Goal: Obtain resource: Obtain resource

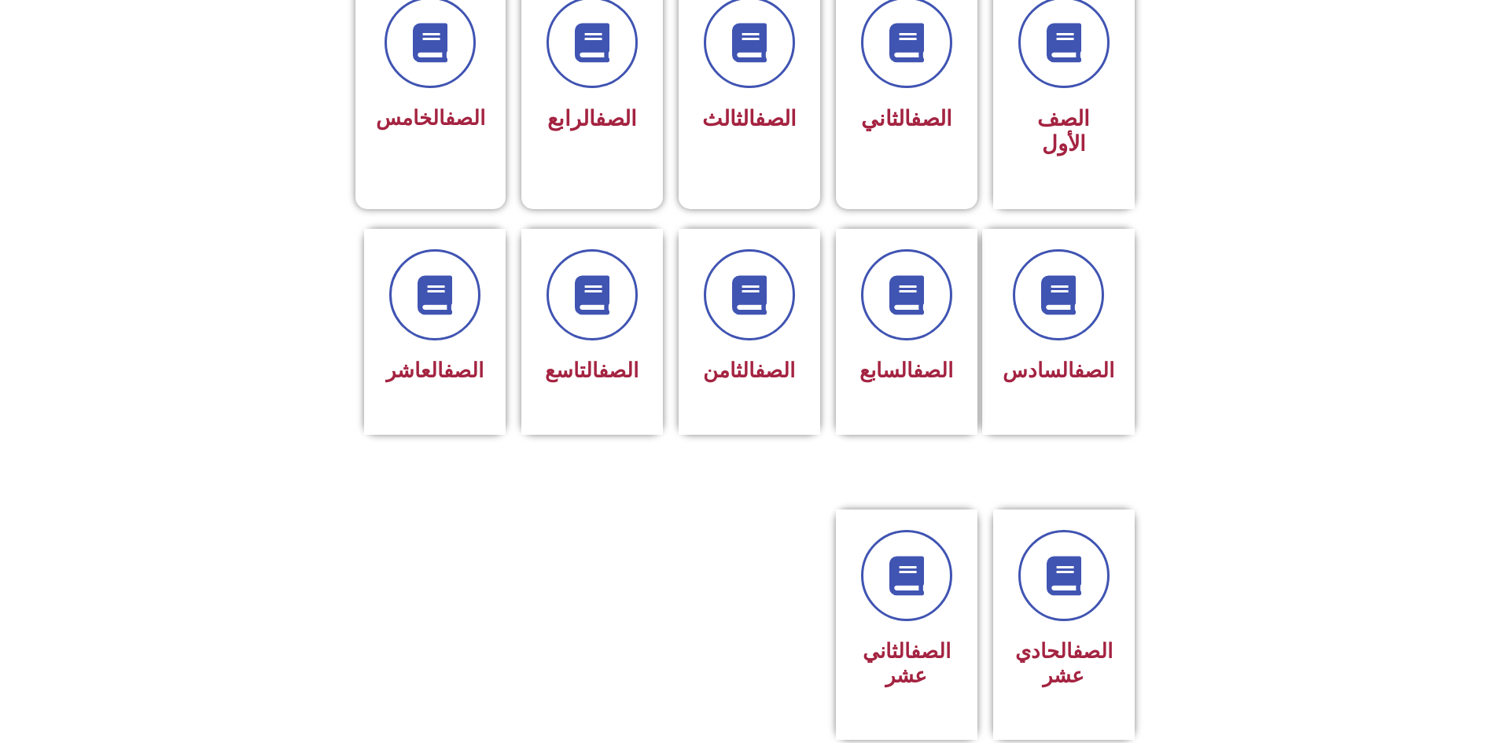
scroll to position [472, 0]
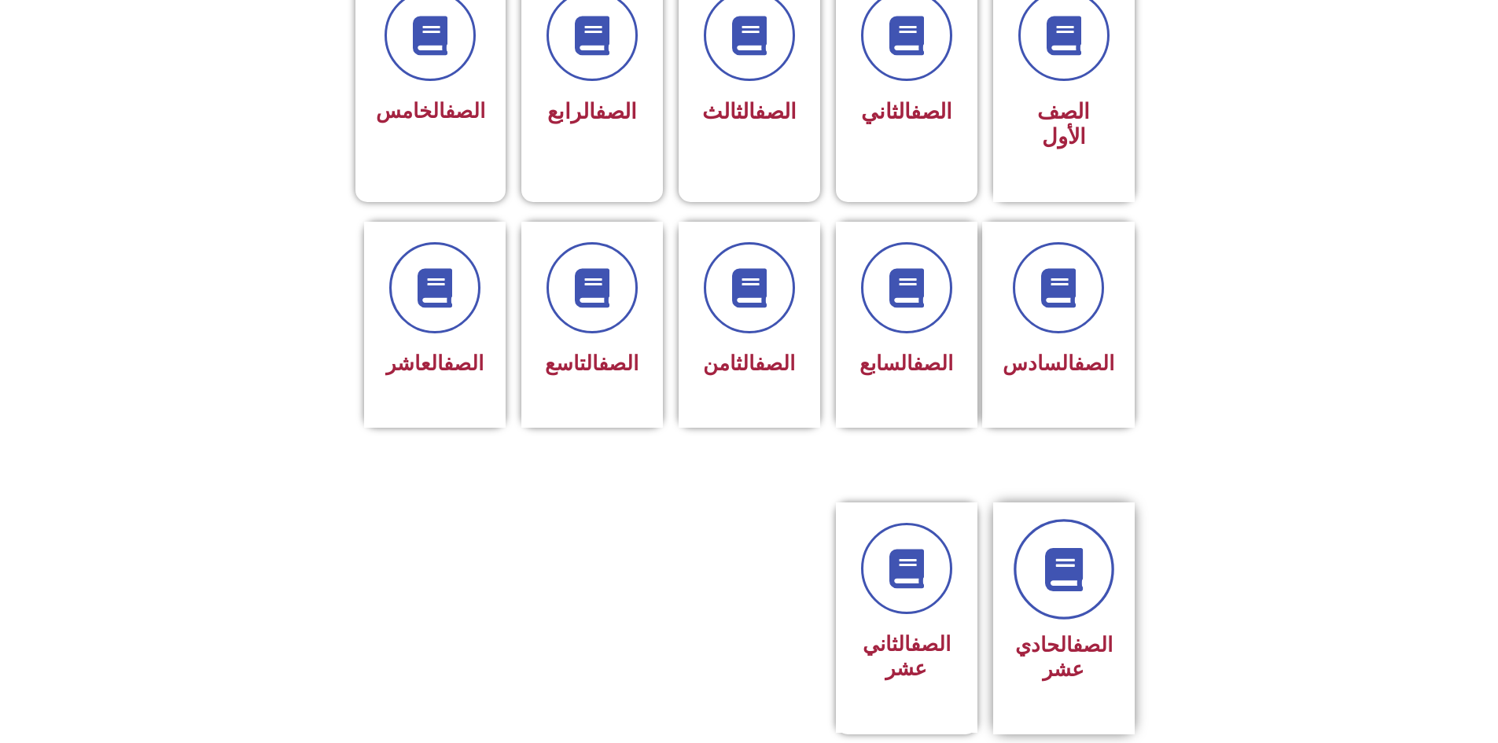
click at [1054, 548] on icon at bounding box center [1063, 569] width 43 height 43
click at [891, 548] on icon at bounding box center [906, 569] width 43 height 43
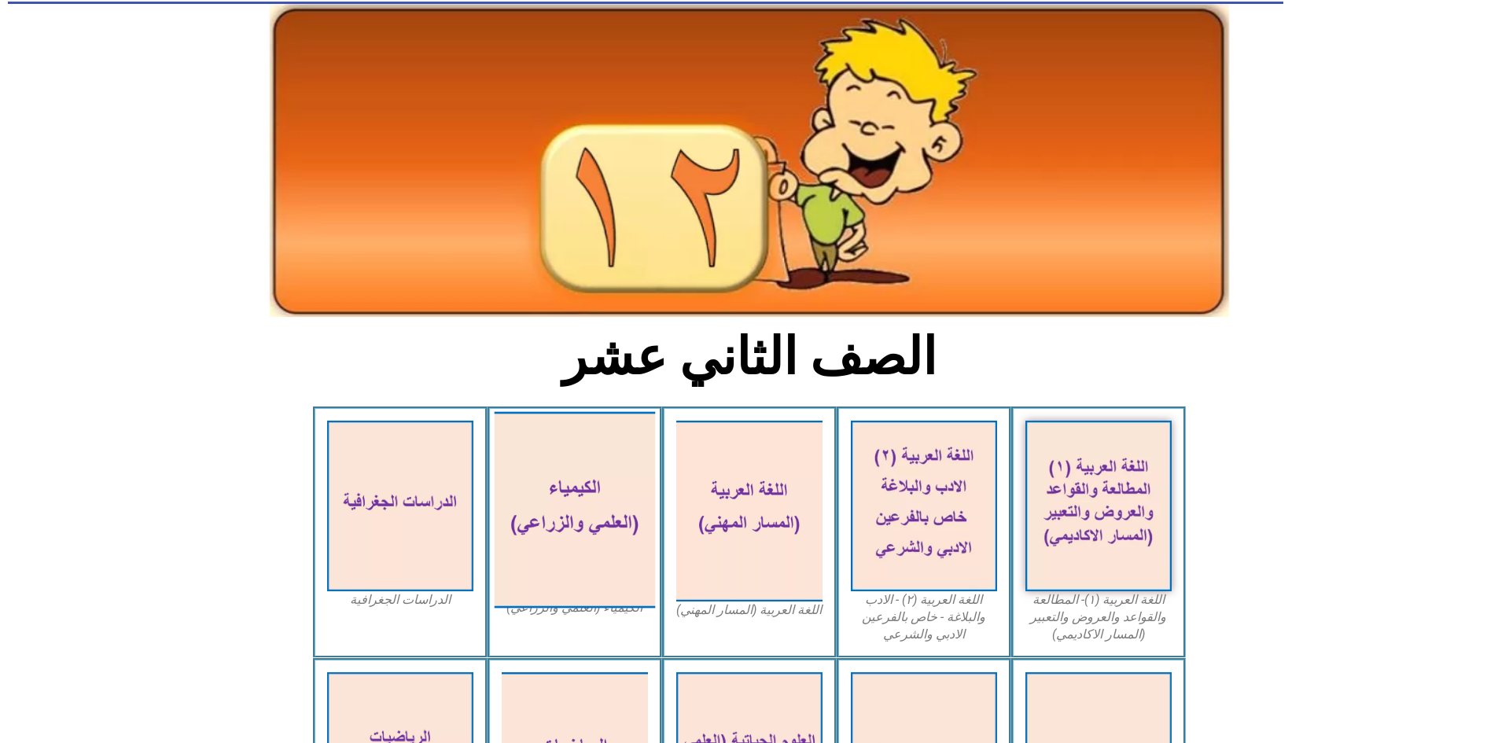
scroll to position [157, 0]
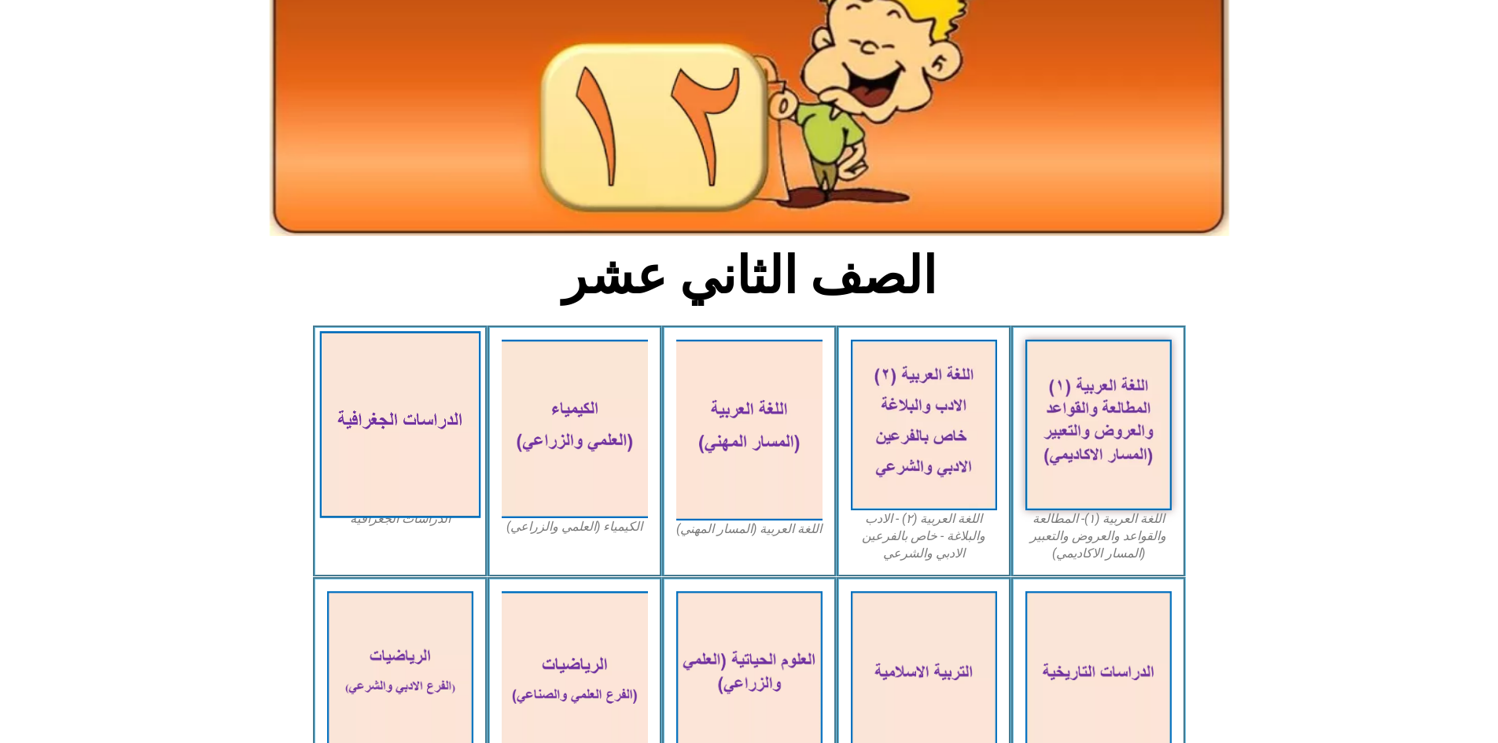
click at [390, 392] on img at bounding box center [399, 424] width 161 height 187
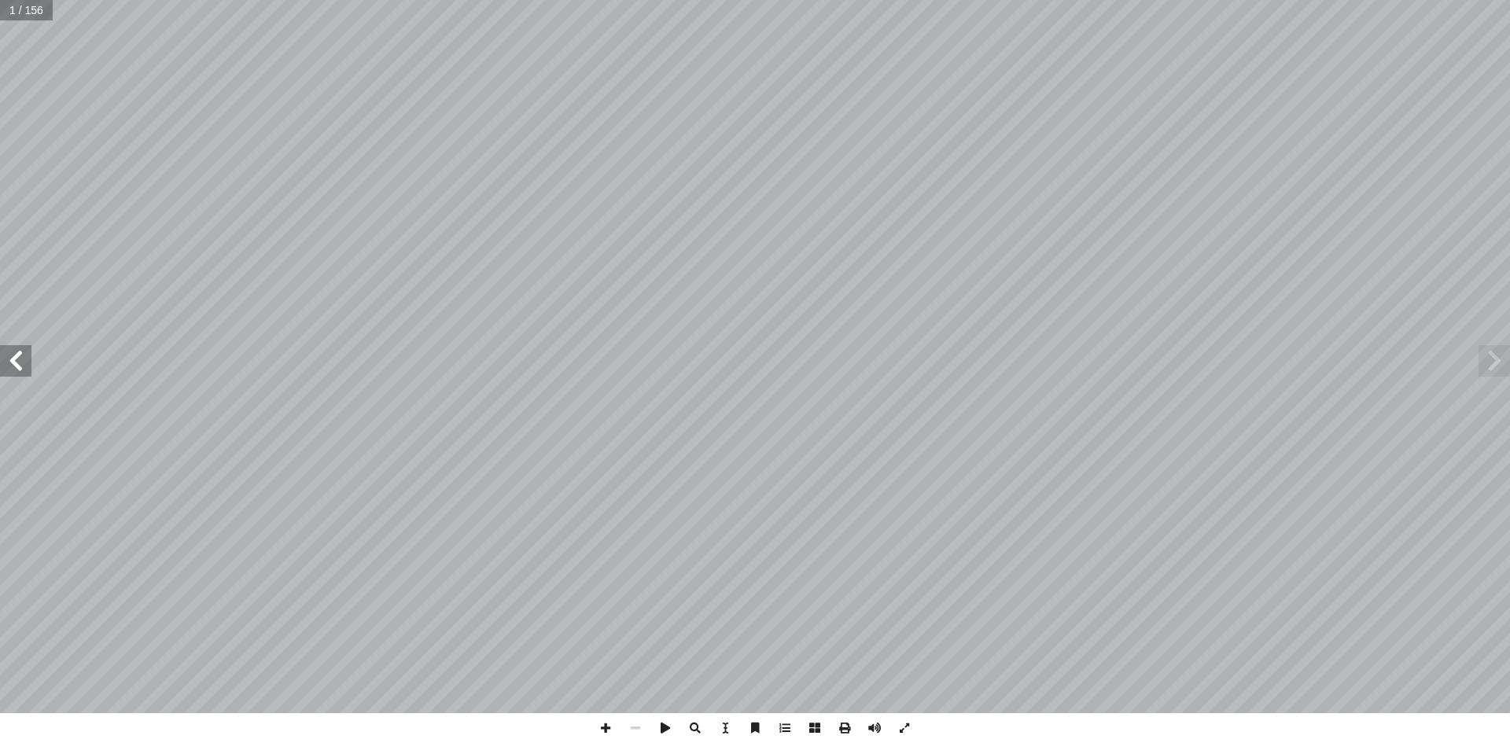
click at [24, 370] on span at bounding box center [15, 360] width 31 height 31
click at [24, 367] on span at bounding box center [15, 360] width 31 height 31
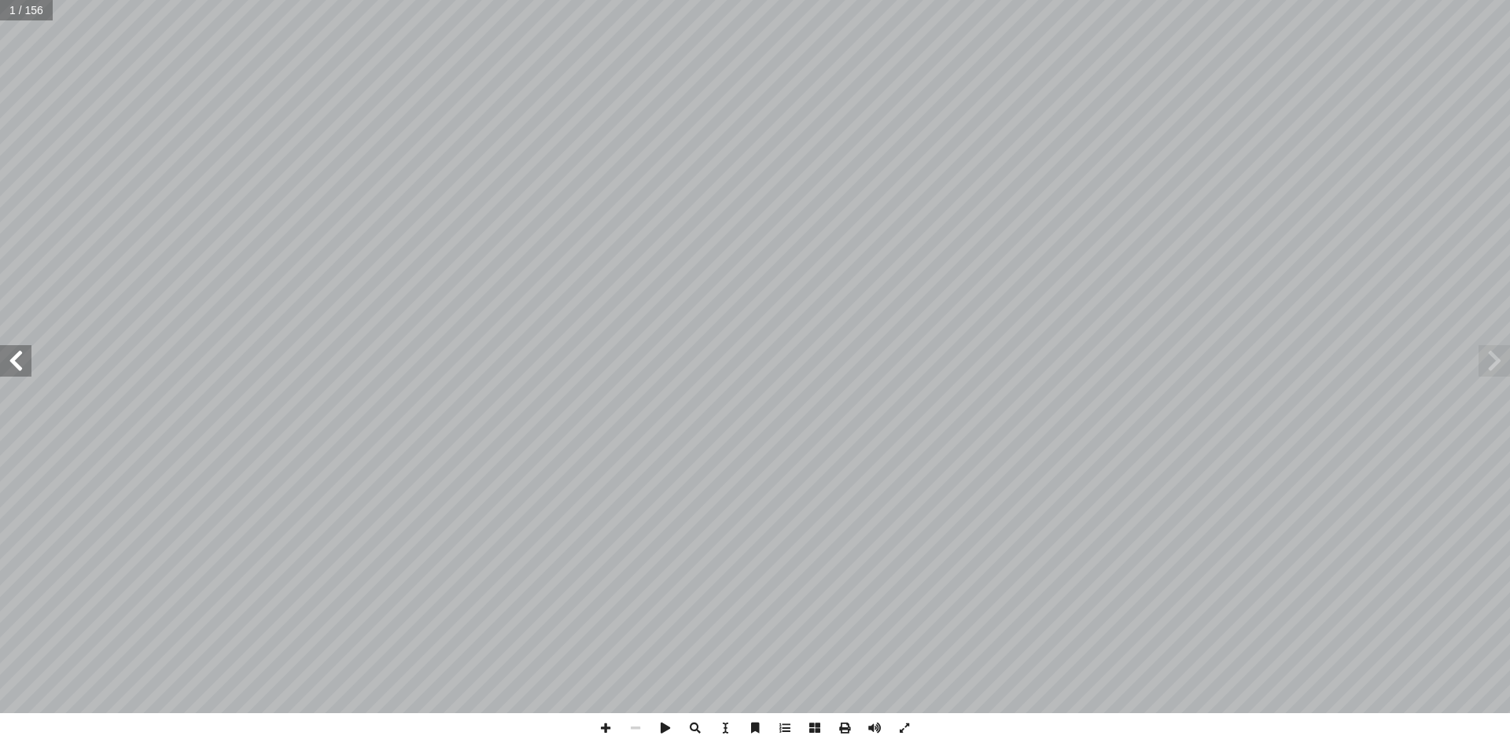
click at [24, 367] on span at bounding box center [15, 360] width 31 height 31
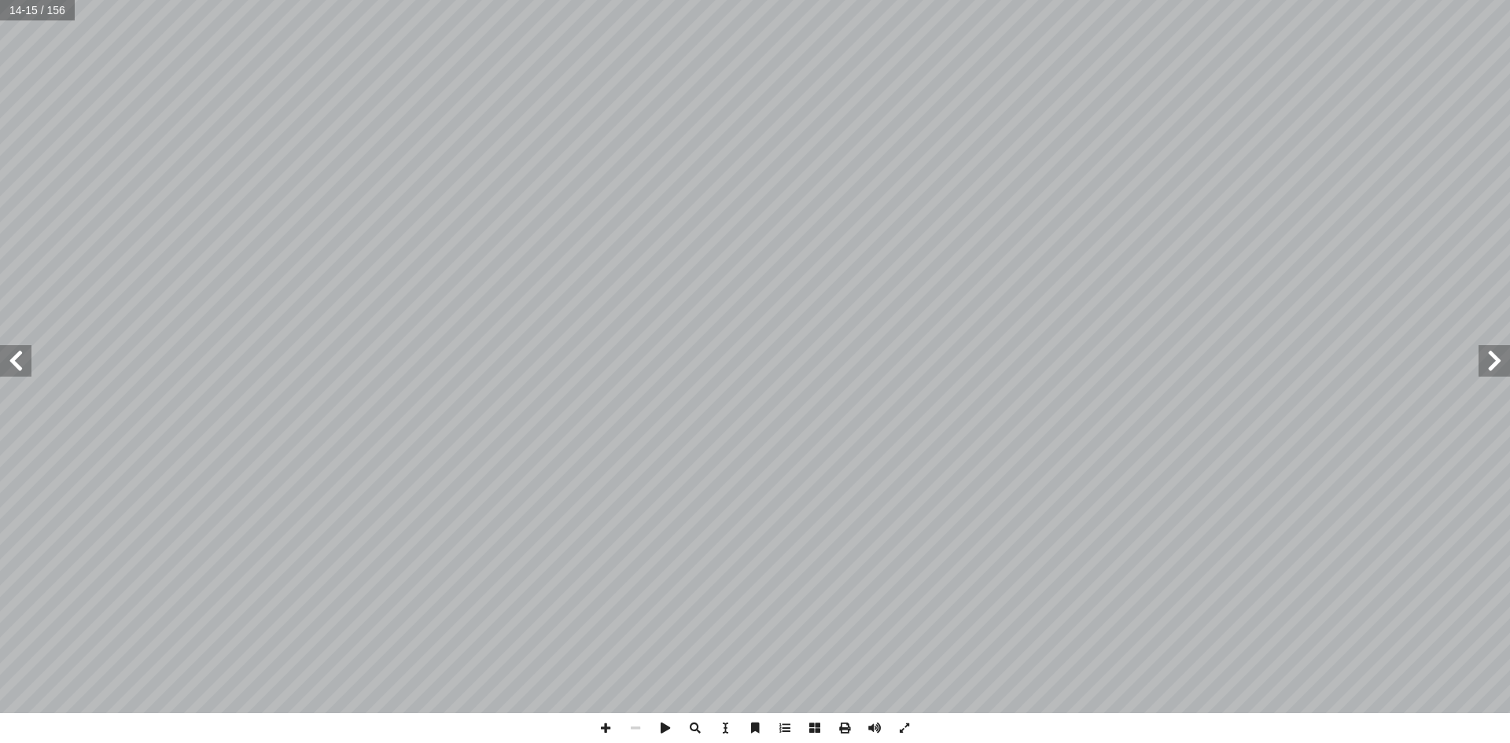
click at [25, 366] on span at bounding box center [15, 360] width 31 height 31
click at [1488, 363] on span at bounding box center [1493, 360] width 31 height 31
click at [28, 16] on input "text" at bounding box center [37, 10] width 75 height 20
click at [845, 722] on span at bounding box center [845, 728] width 30 height 30
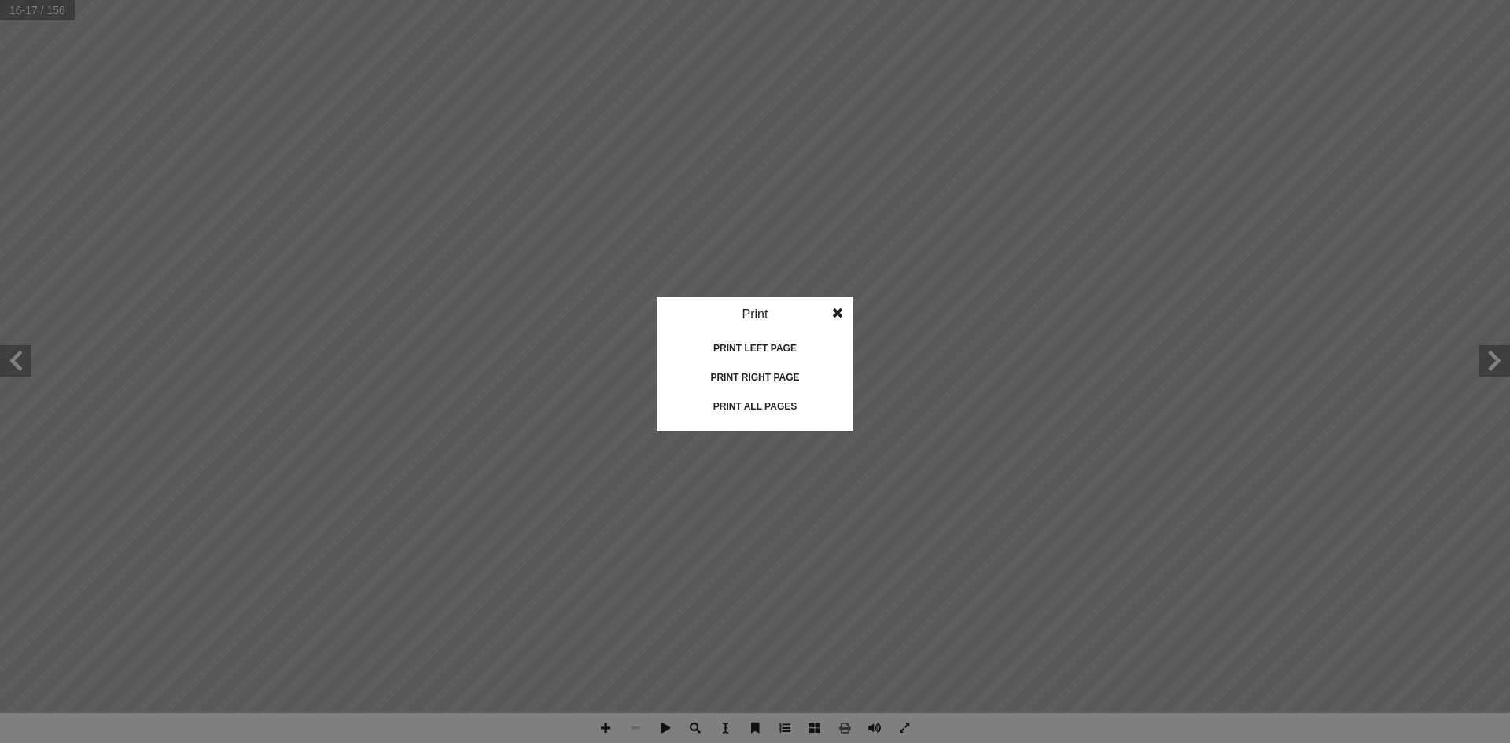
click at [766, 351] on div "Print left page" at bounding box center [754, 348] width 157 height 25
click at [751, 406] on div "Print all pages" at bounding box center [754, 406] width 157 height 25
click at [1341, 362] on idv "Print Print current page Print left page Print right page Print all pages" at bounding box center [755, 371] width 1510 height 743
click at [1274, 304] on idv "Print Print current page Print left page Print right page Print all pages" at bounding box center [755, 371] width 1510 height 743
click at [747, 344] on div "Print left page" at bounding box center [754, 348] width 157 height 25
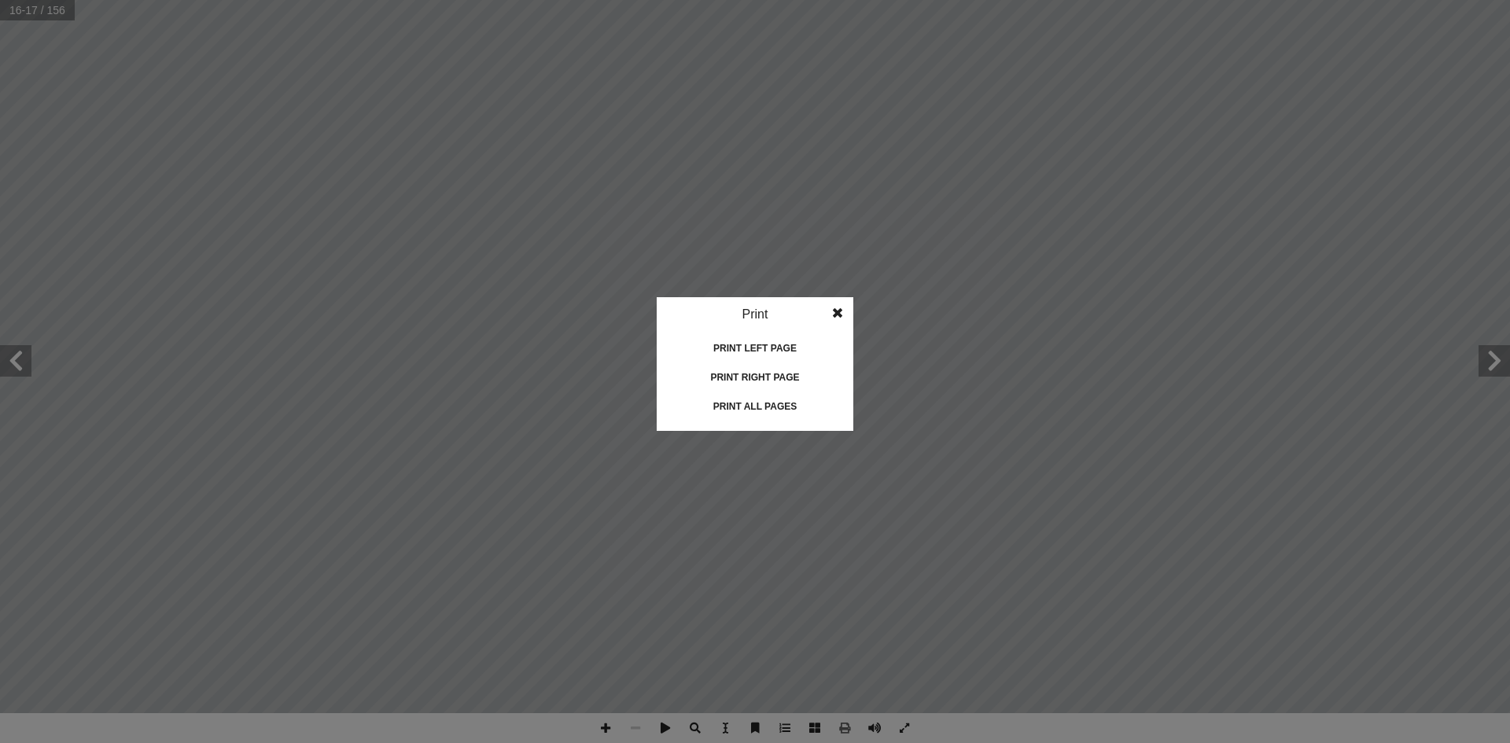
click at [837, 316] on span at bounding box center [837, 312] width 28 height 31
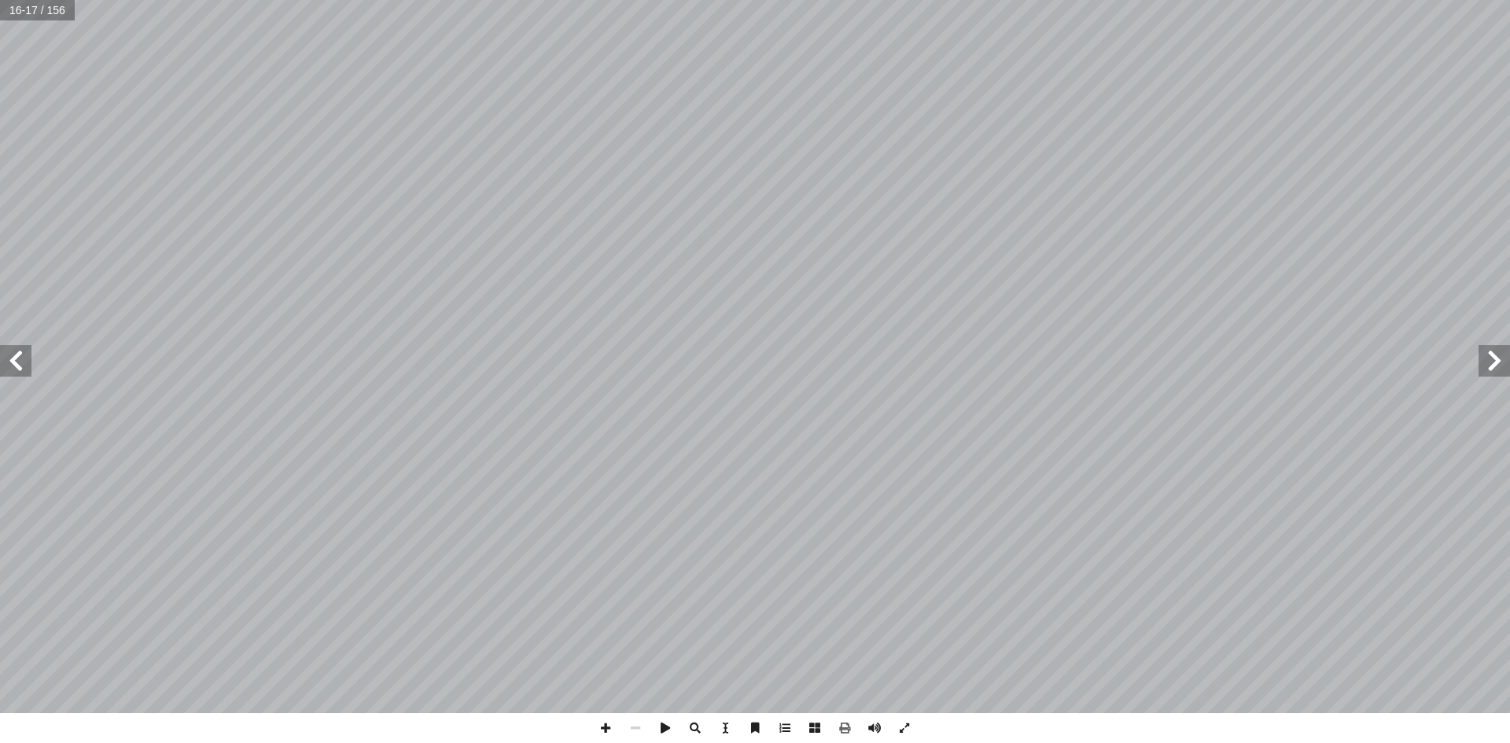
click at [28, 376] on span at bounding box center [15, 360] width 31 height 31
click at [6, 362] on span at bounding box center [15, 360] width 31 height 31
click at [8, 364] on span at bounding box center [15, 360] width 31 height 31
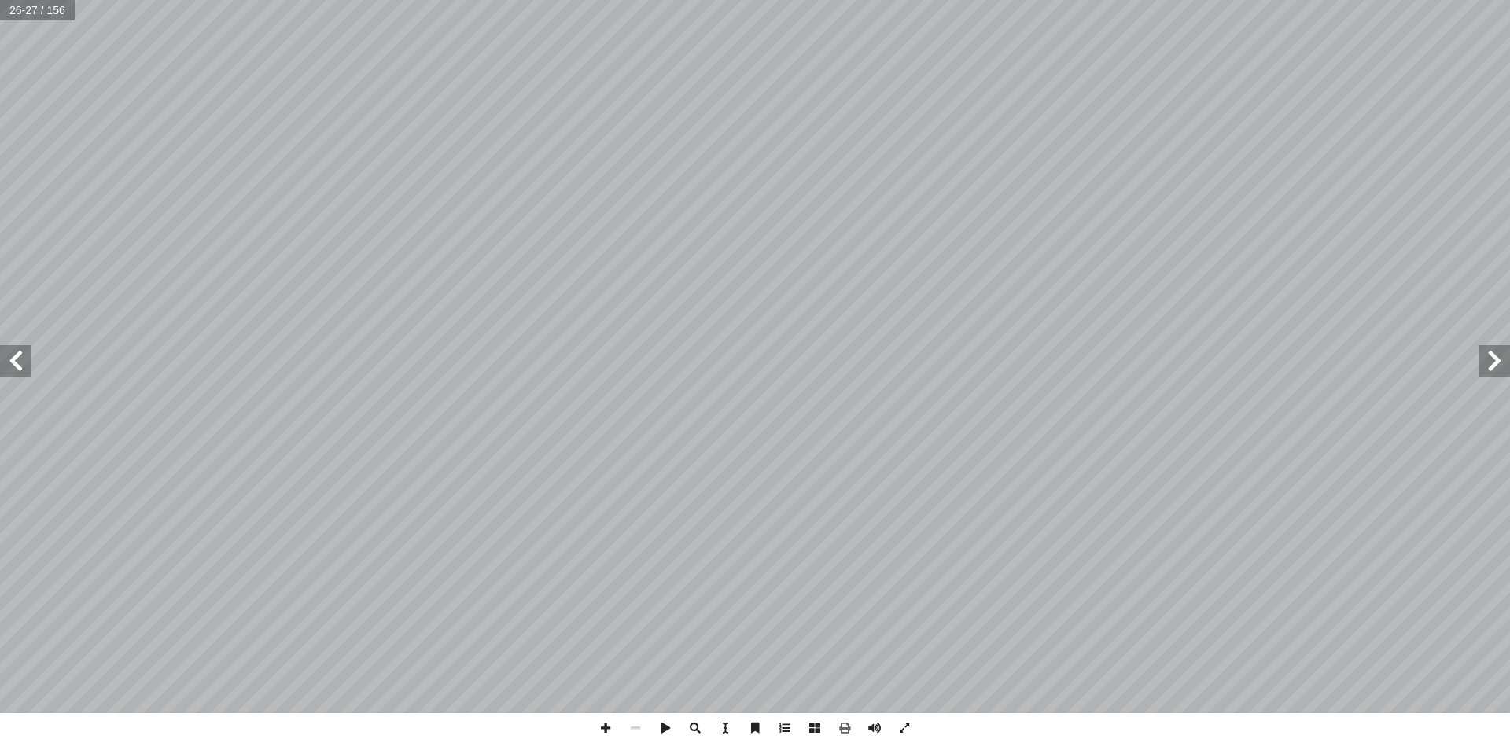
click at [1503, 372] on span at bounding box center [1493, 360] width 31 height 31
click at [1503, 362] on span at bounding box center [1493, 360] width 31 height 31
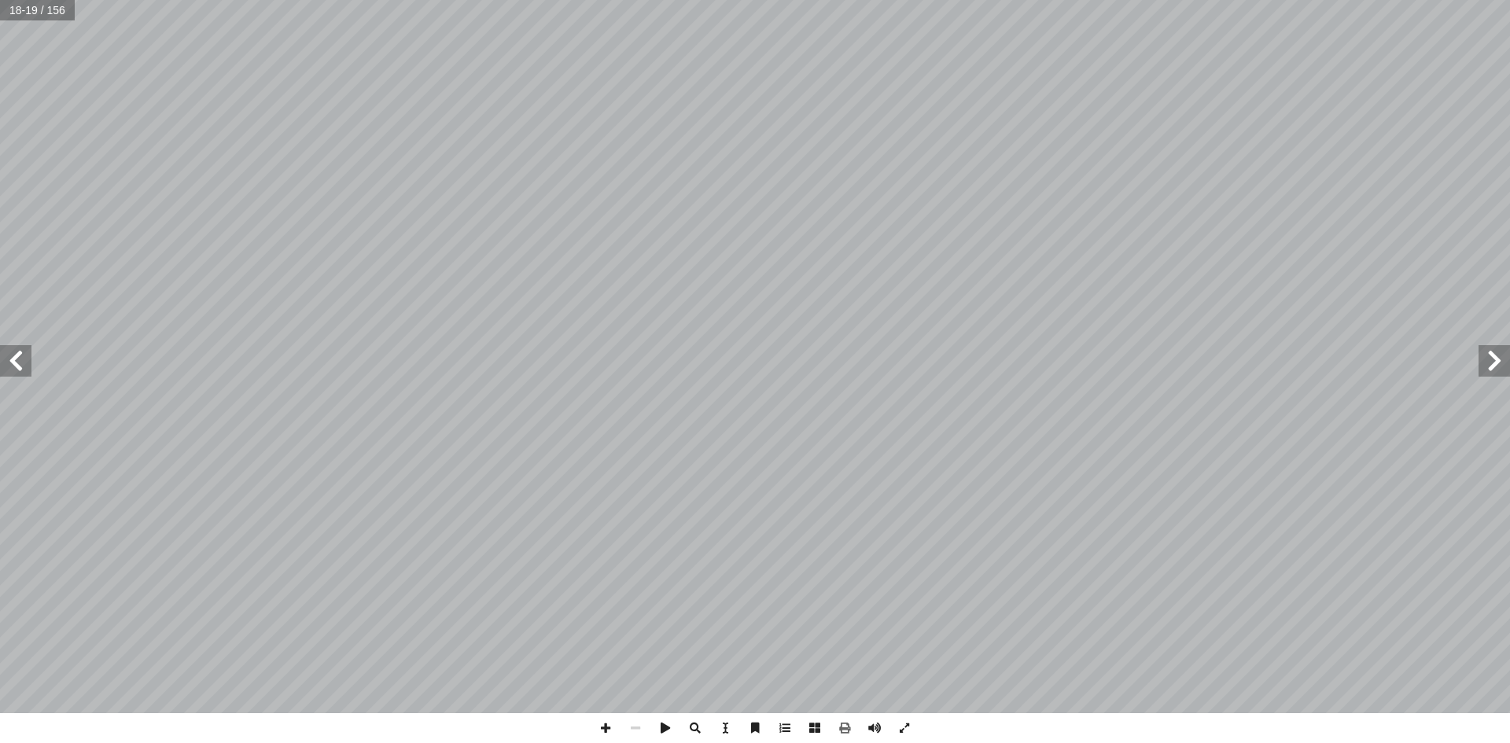
click at [1503, 362] on span at bounding box center [1493, 360] width 31 height 31
click at [845, 731] on span at bounding box center [845, 728] width 30 height 30
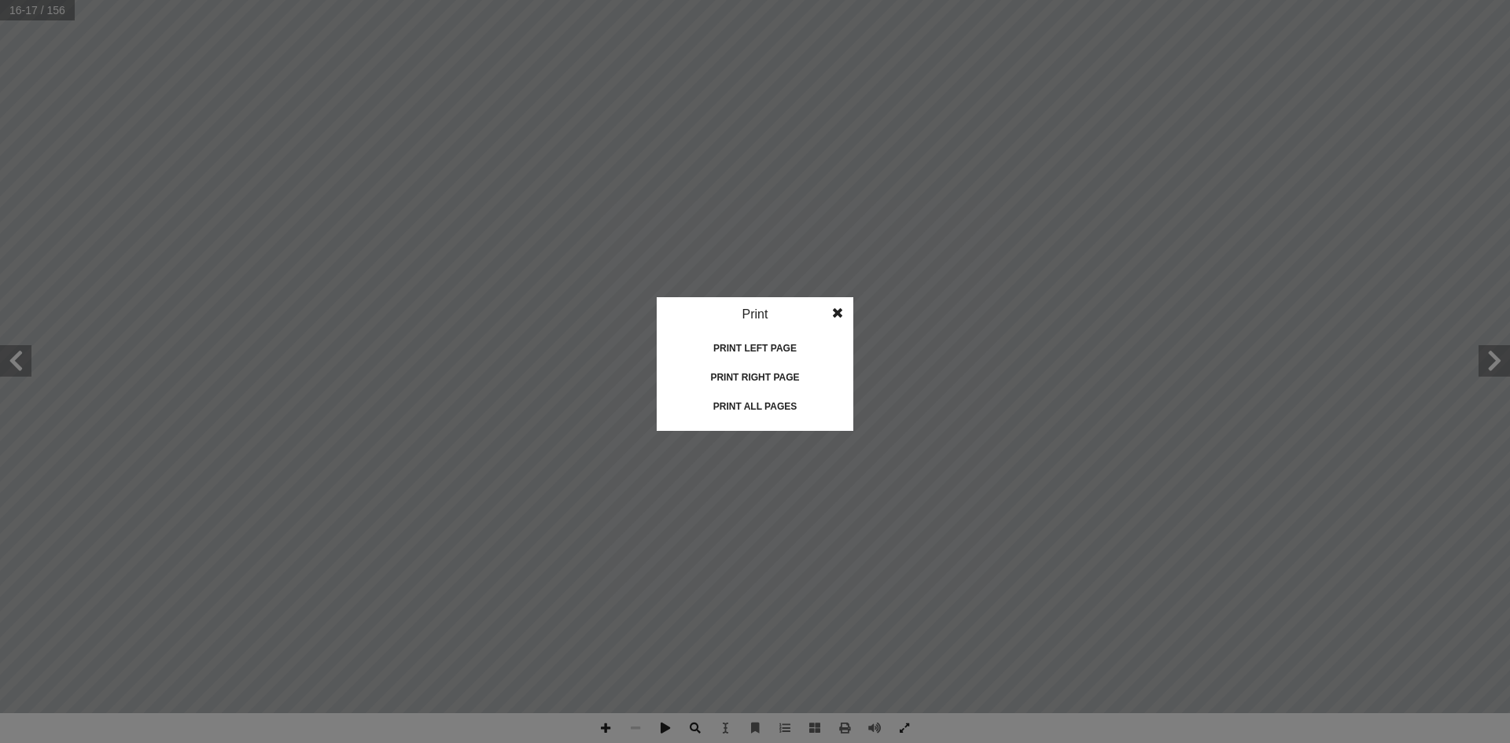
click at [771, 399] on div "Print all pages" at bounding box center [754, 406] width 157 height 25
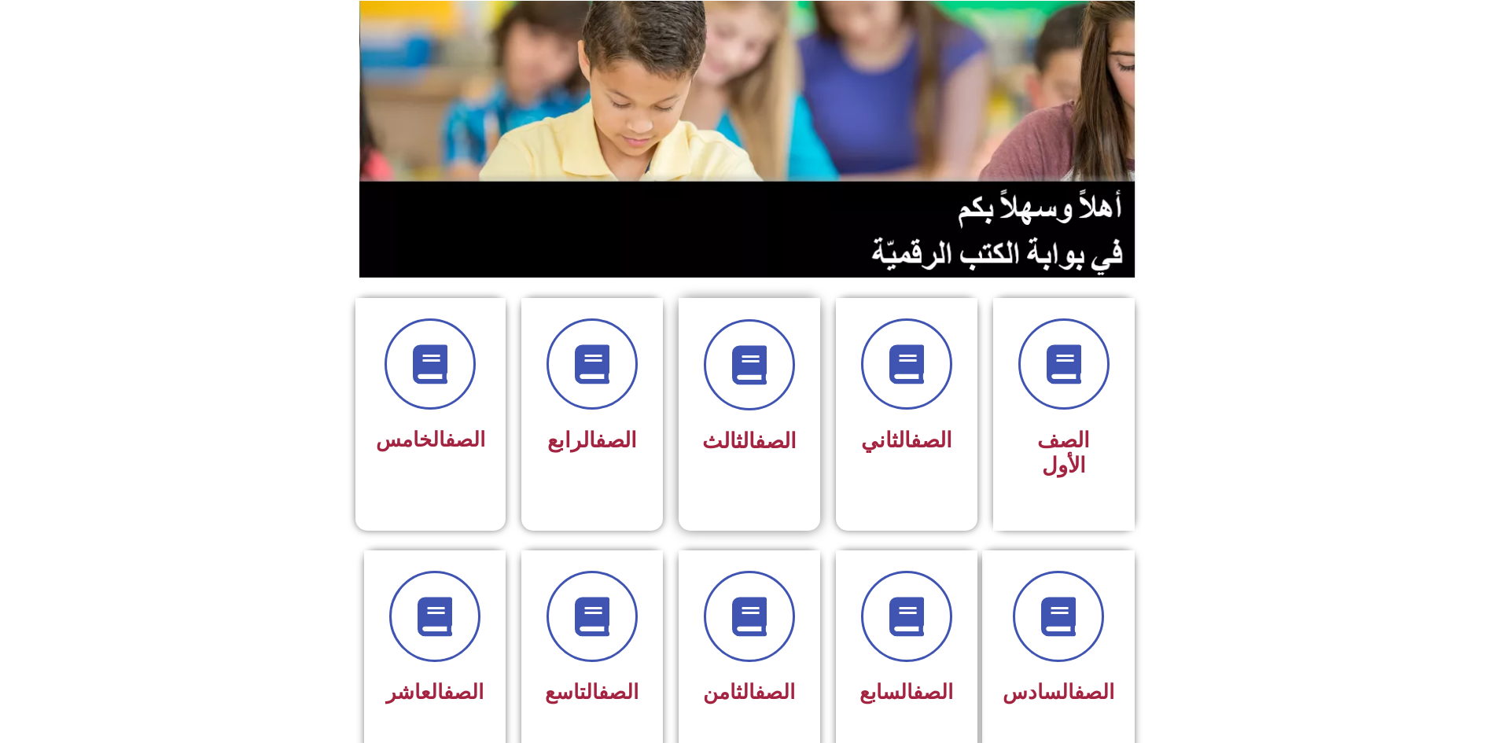
scroll to position [236, 0]
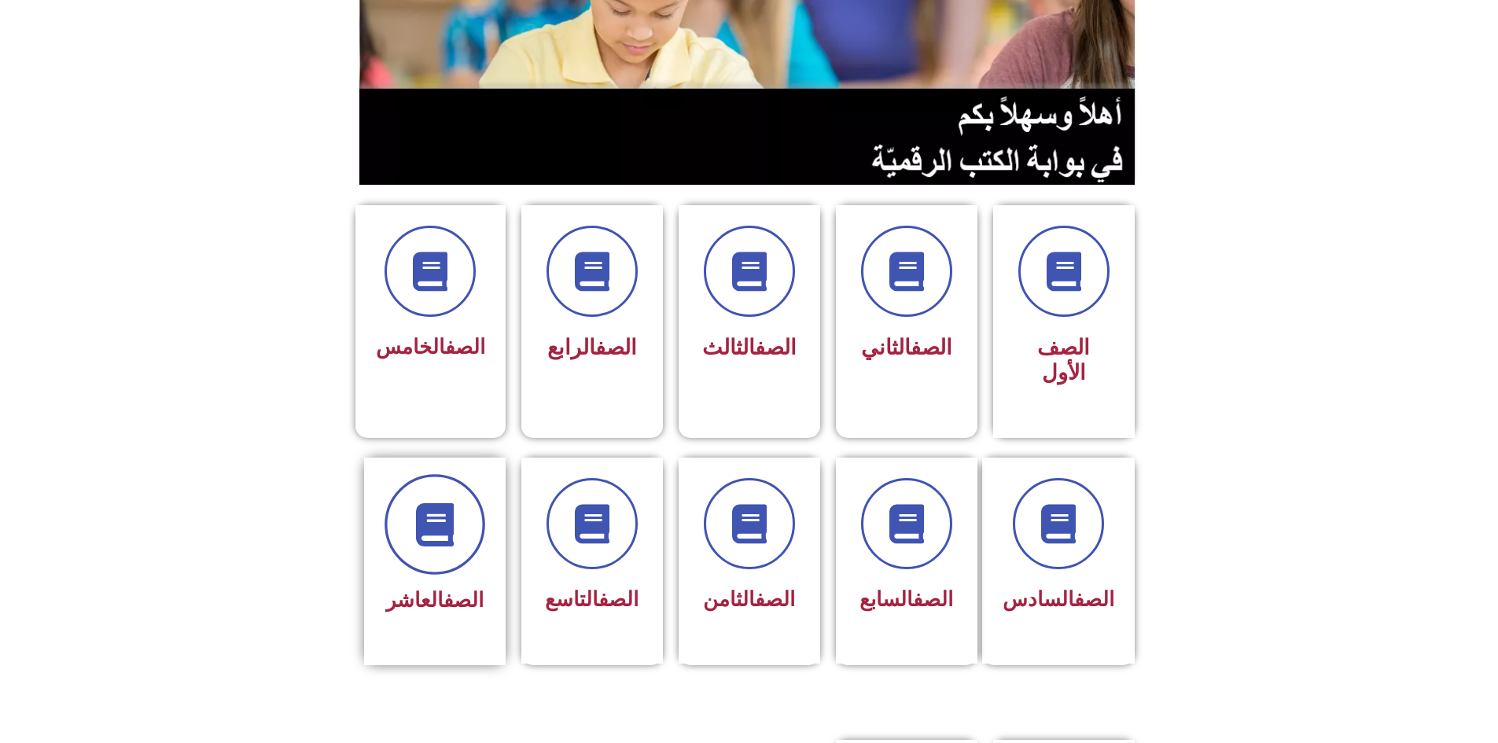
click at [426, 502] on icon at bounding box center [434, 523] width 43 height 43
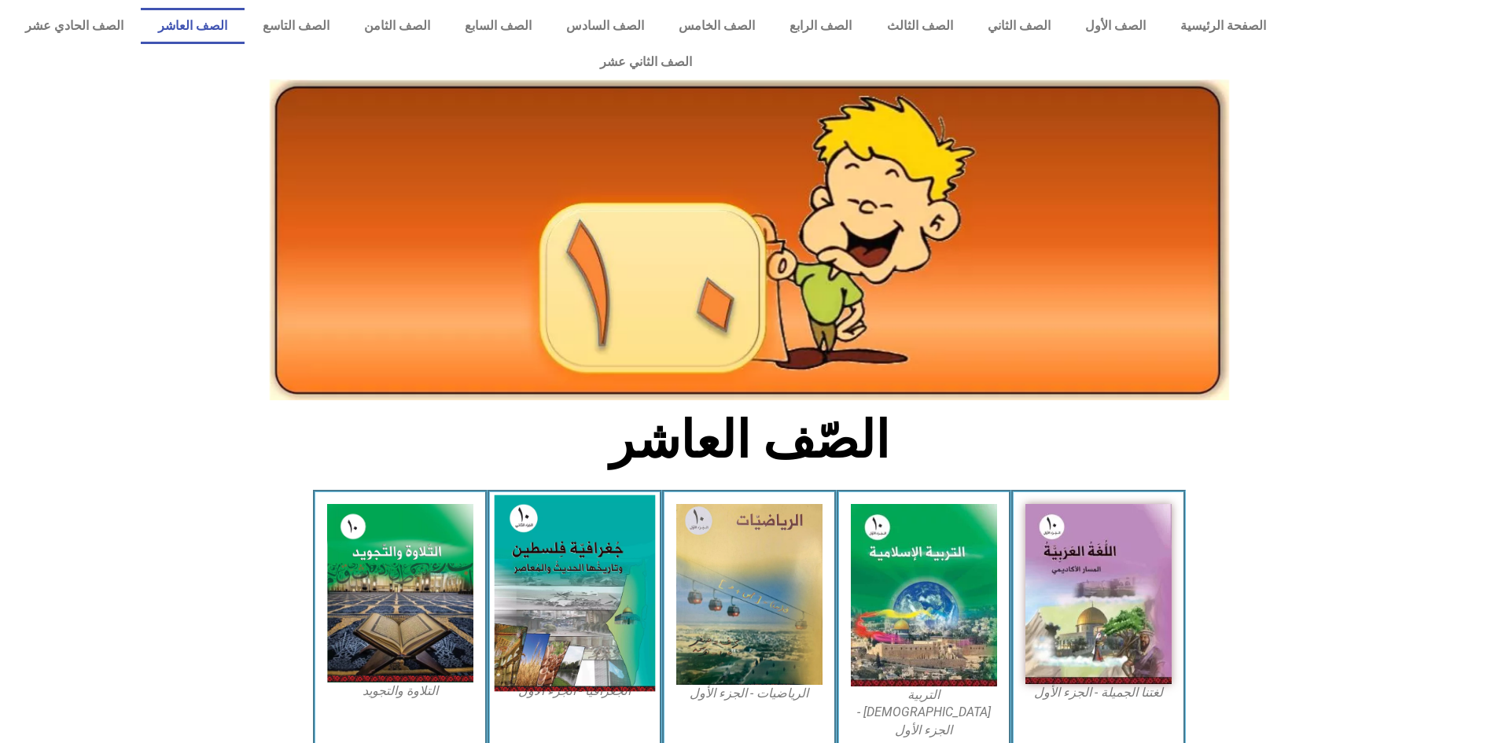
click at [554, 535] on img at bounding box center [574, 593] width 161 height 197
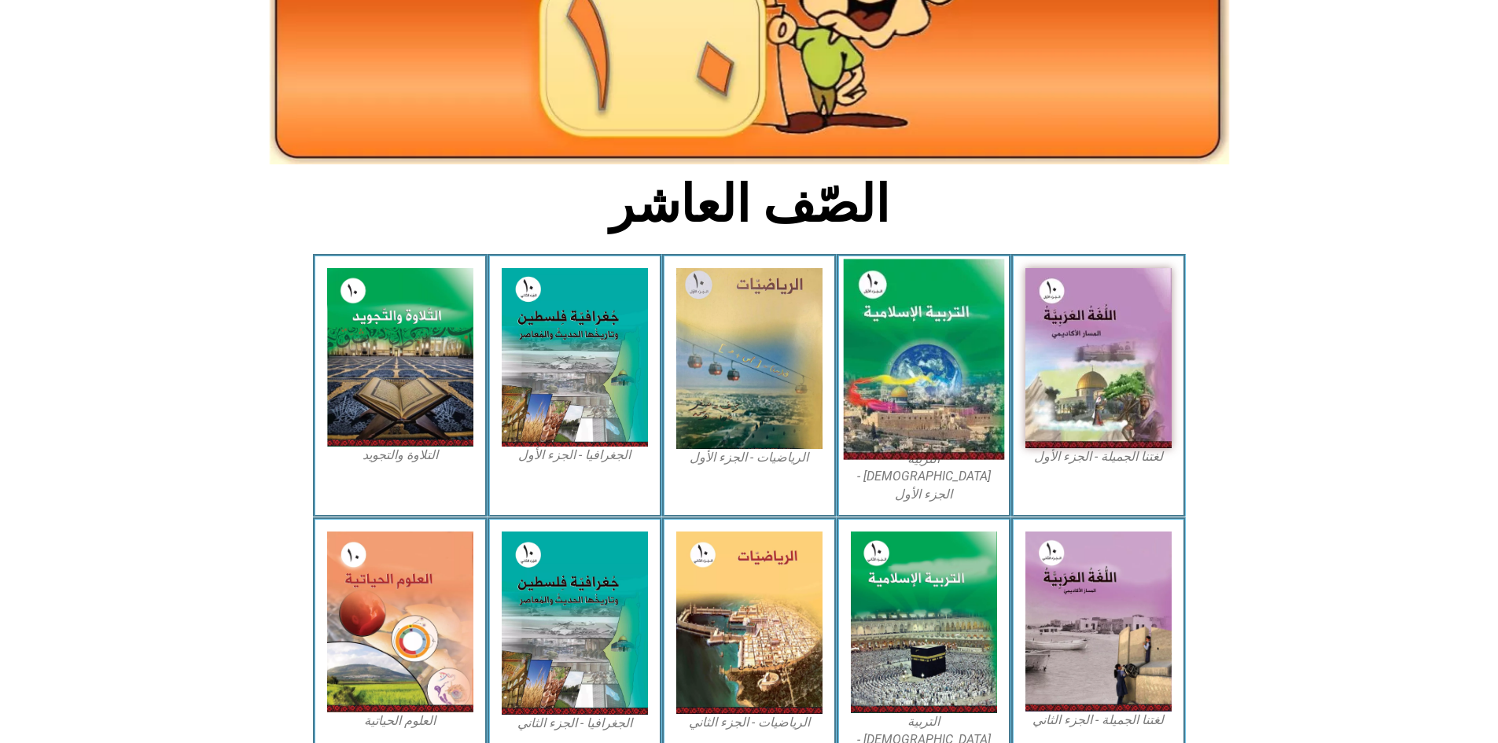
scroll to position [315, 0]
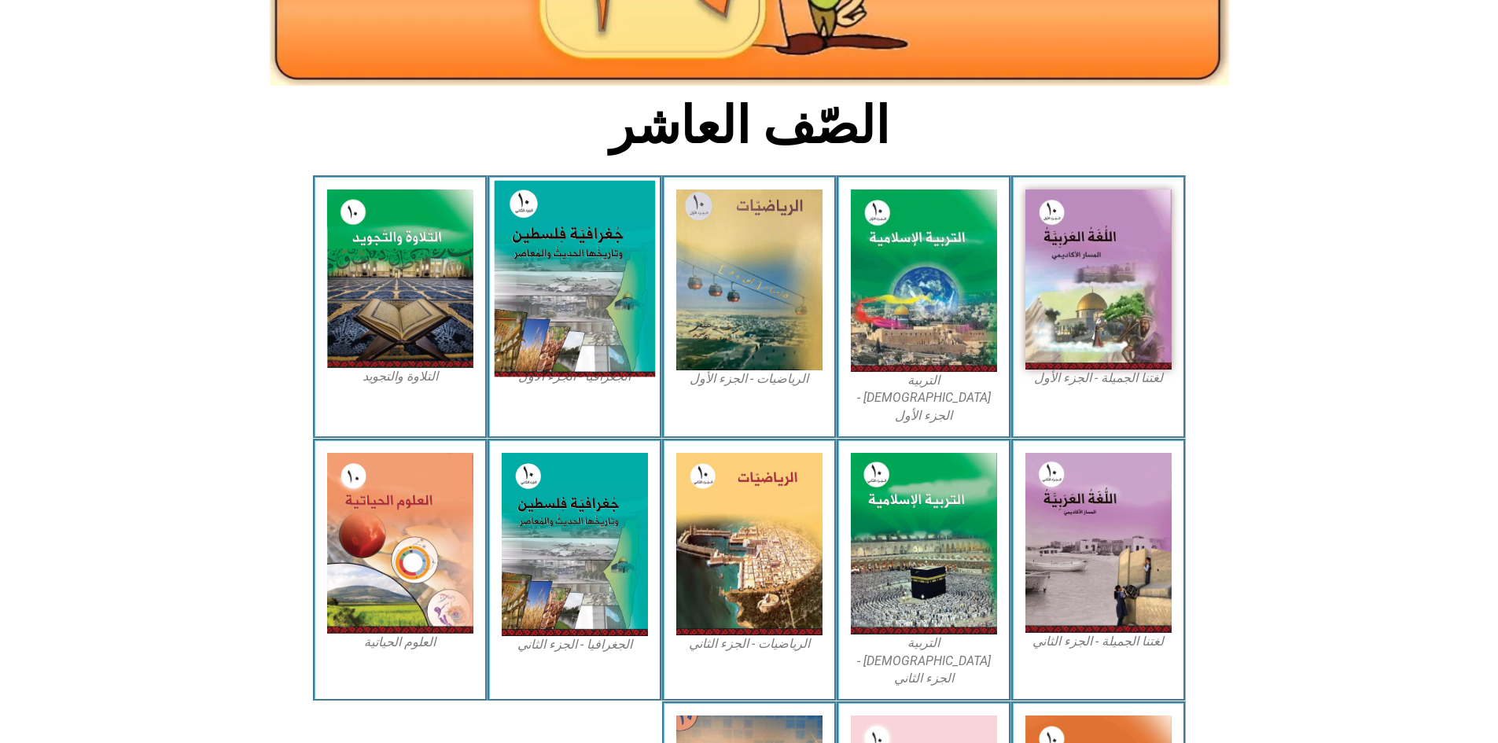
click at [539, 280] on img at bounding box center [574, 279] width 161 height 197
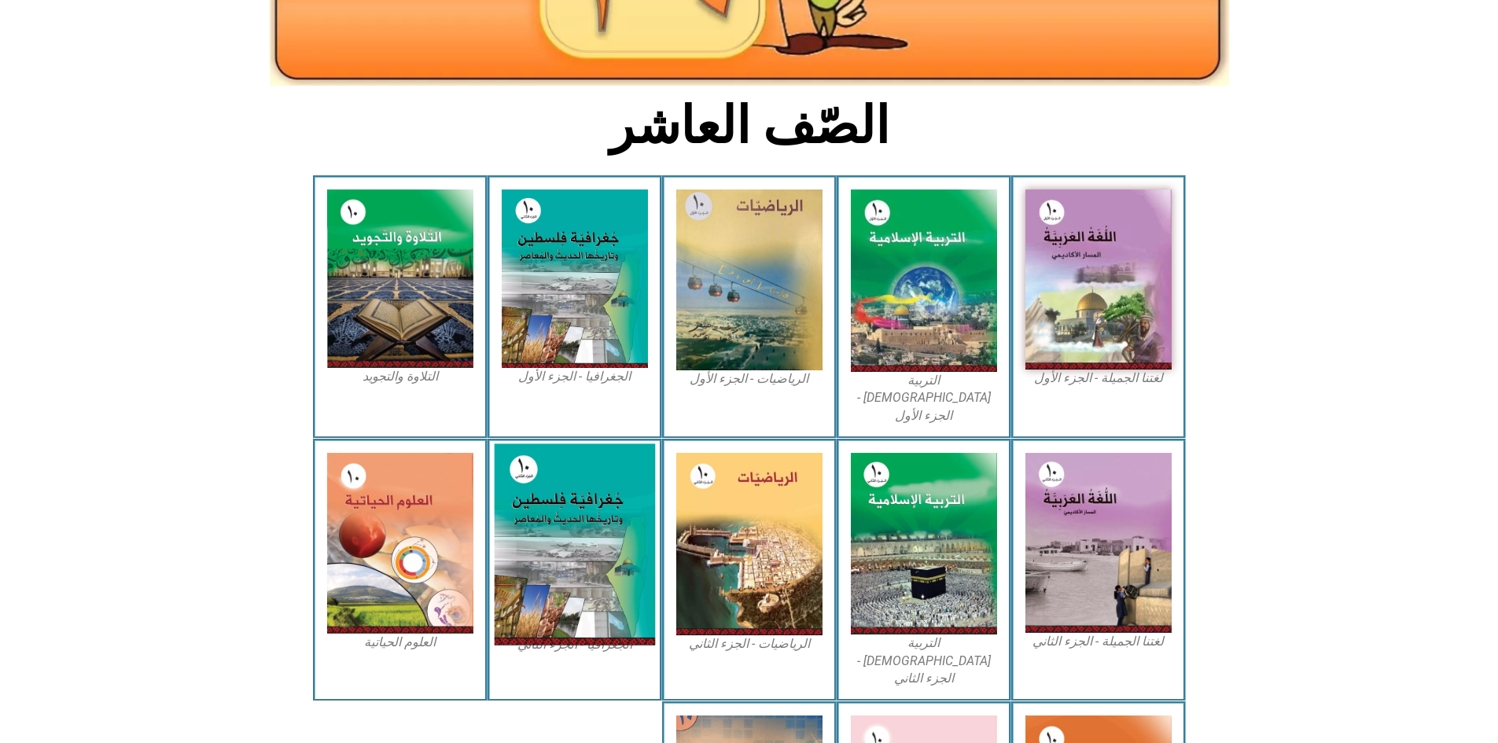
click at [584, 497] on img at bounding box center [574, 543] width 161 height 201
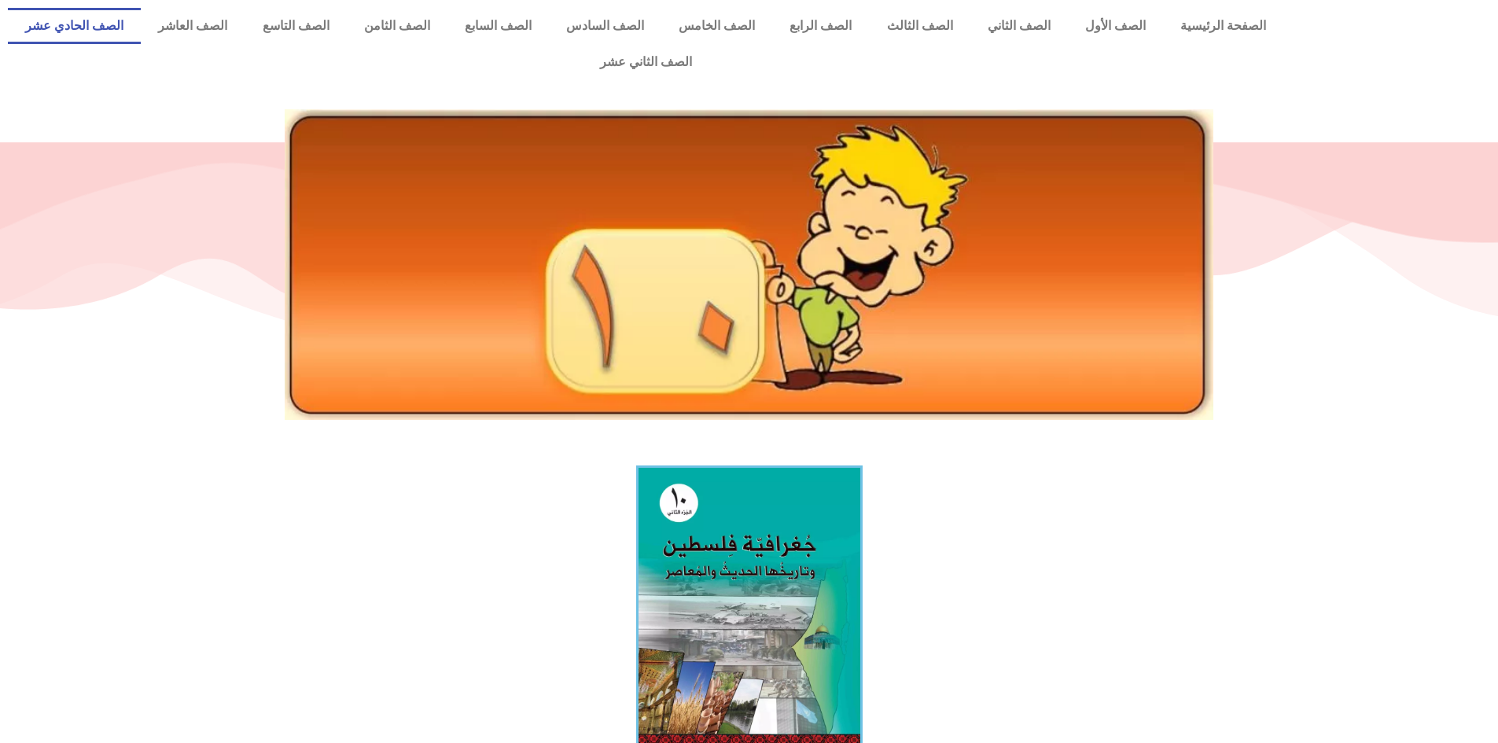
click at [141, 24] on link "الصف الحادي عشر" at bounding box center [74, 26] width 133 height 36
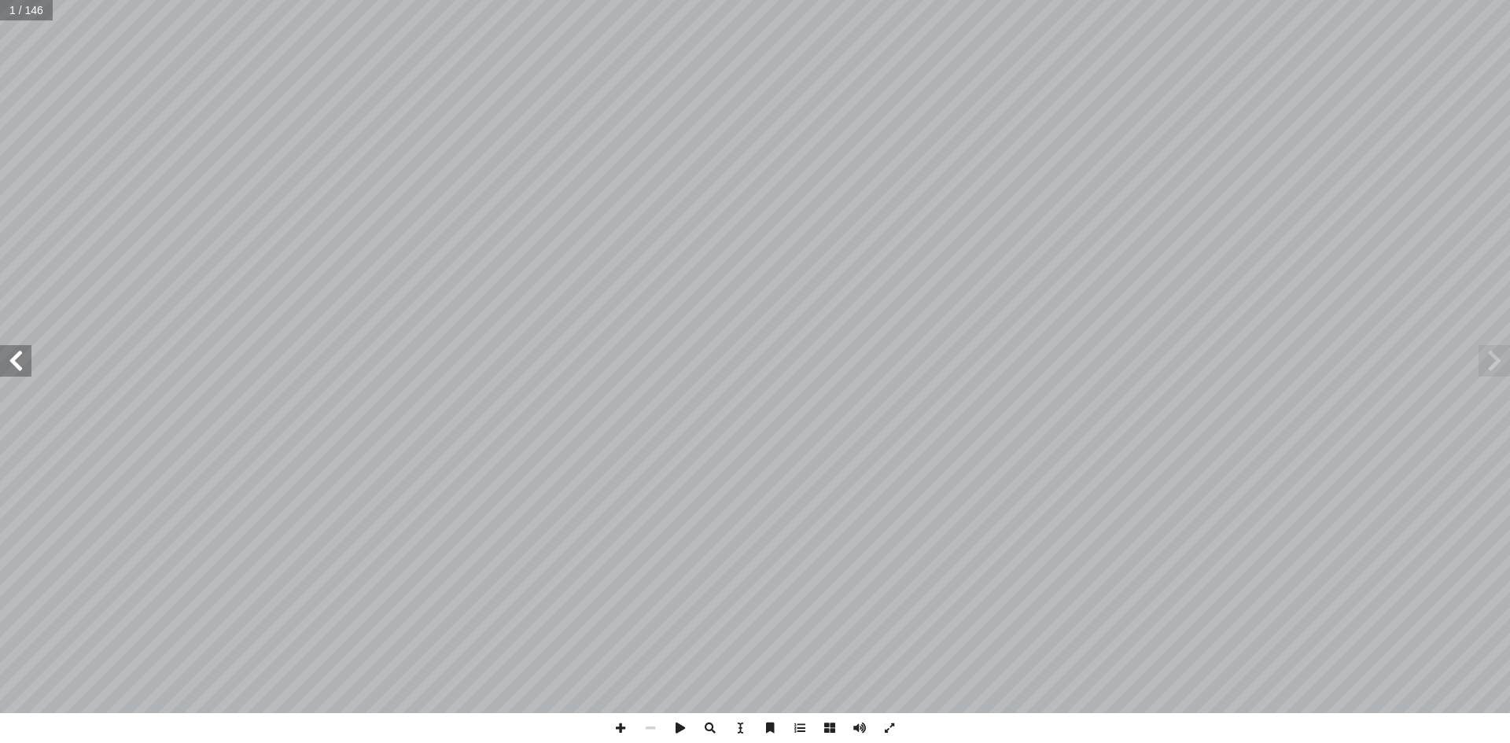
click at [6, 365] on span at bounding box center [15, 360] width 31 height 31
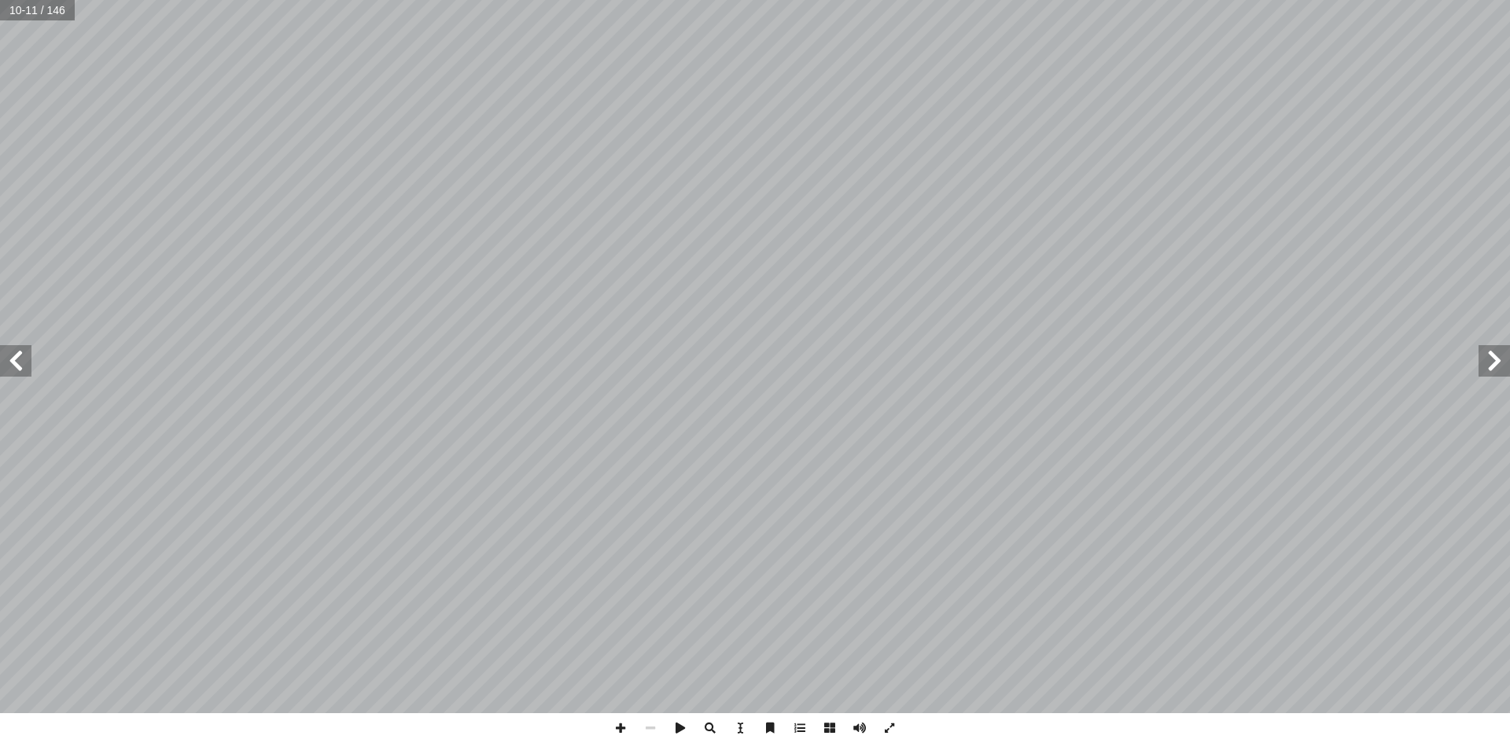
click at [6, 365] on span at bounding box center [15, 360] width 31 height 31
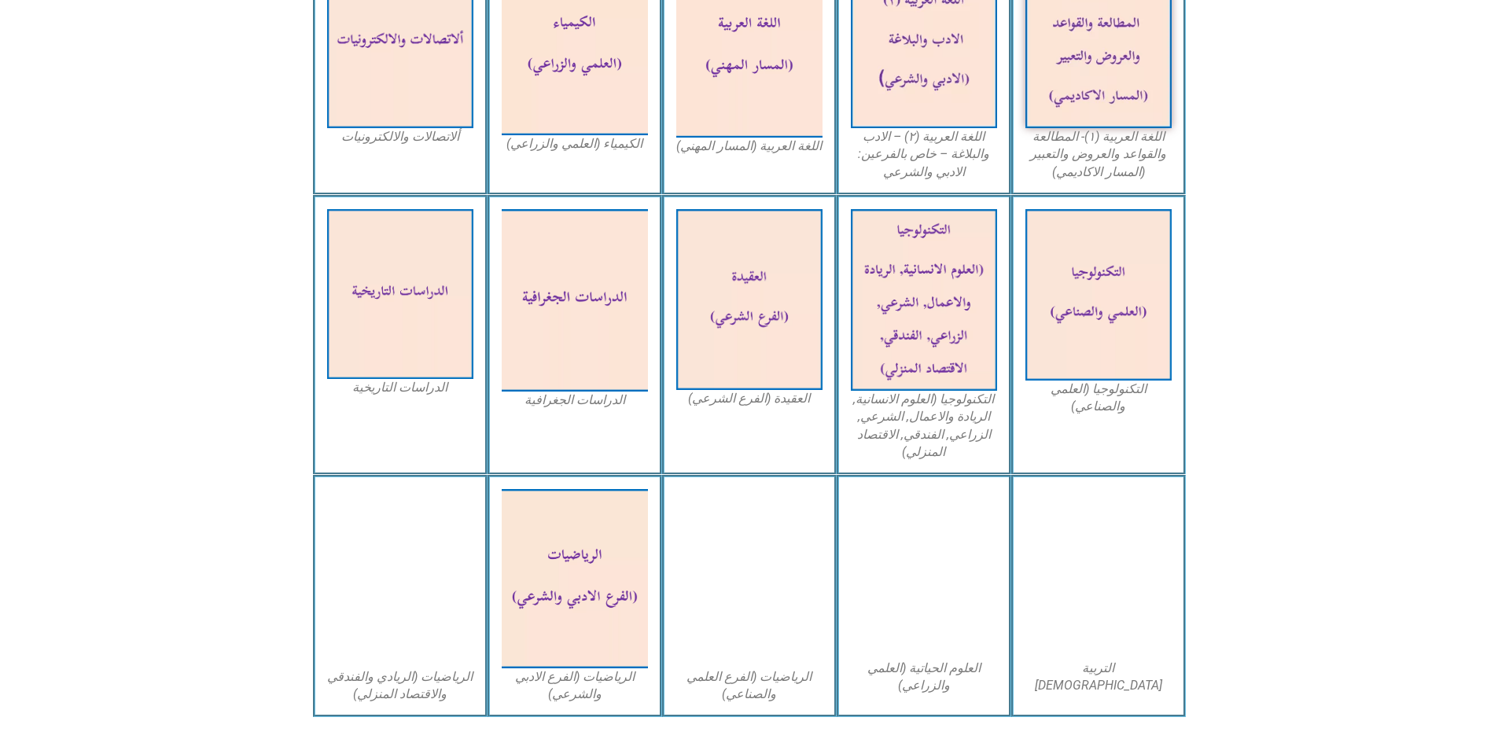
scroll to position [629, 0]
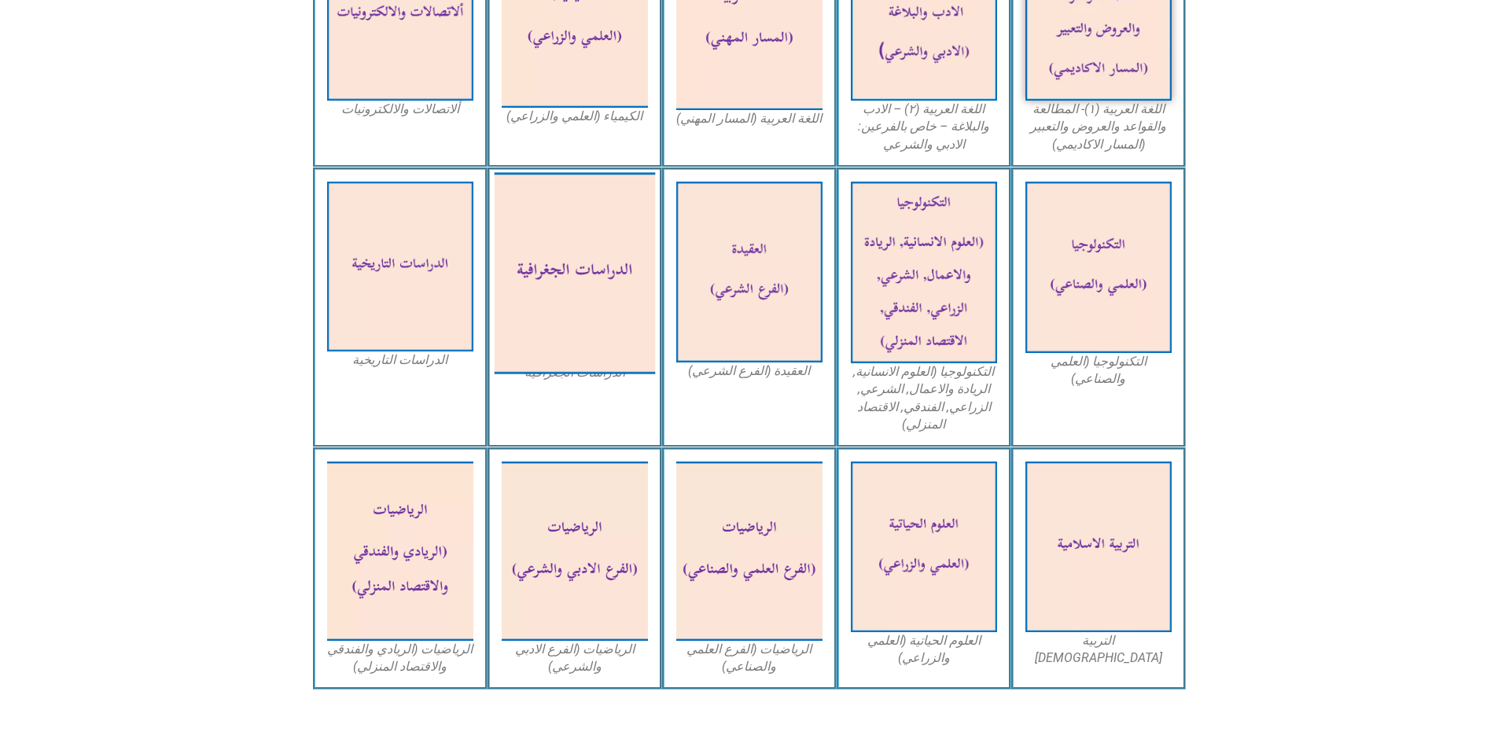
click at [598, 261] on img at bounding box center [574, 272] width 161 height 201
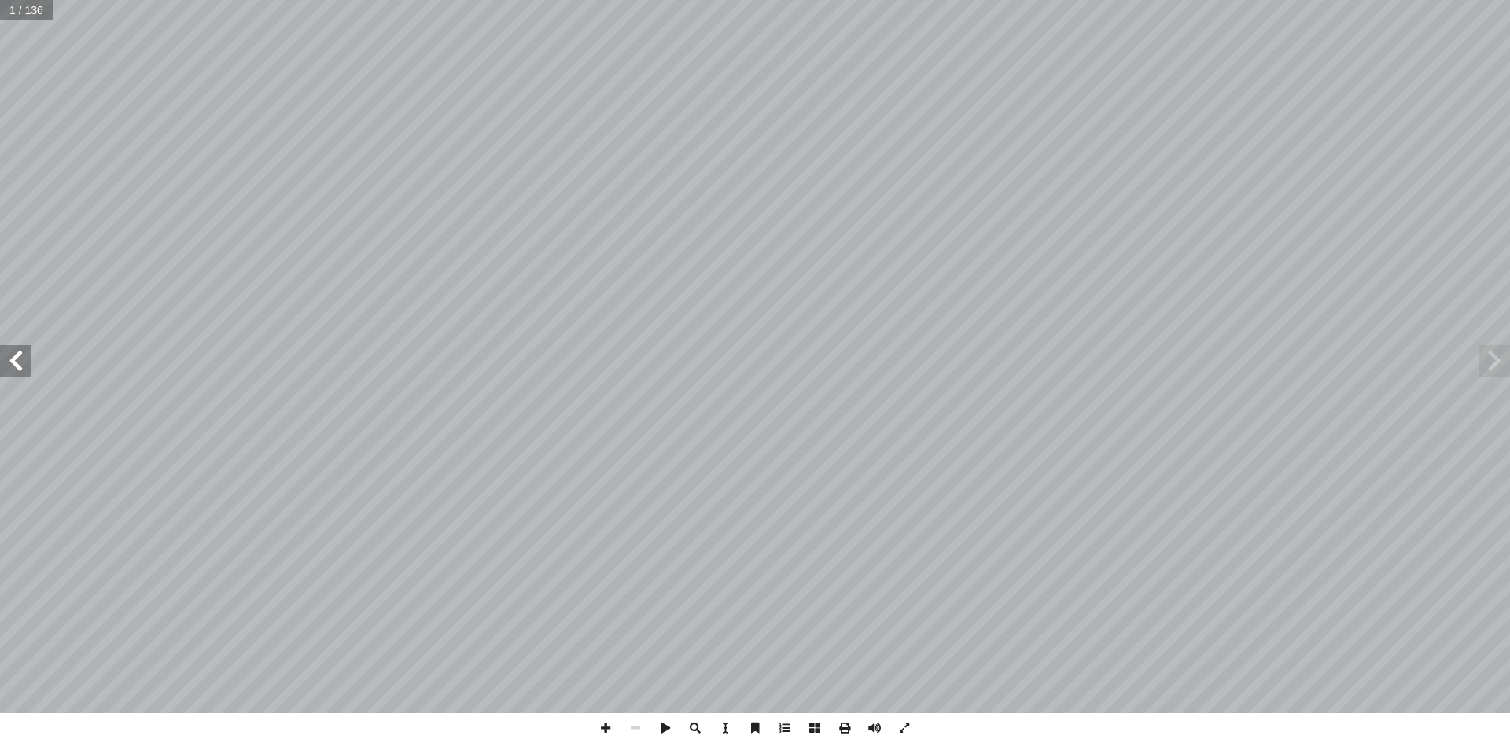
click at [8, 351] on span at bounding box center [15, 360] width 31 height 31
click at [9, 356] on span at bounding box center [15, 360] width 31 height 31
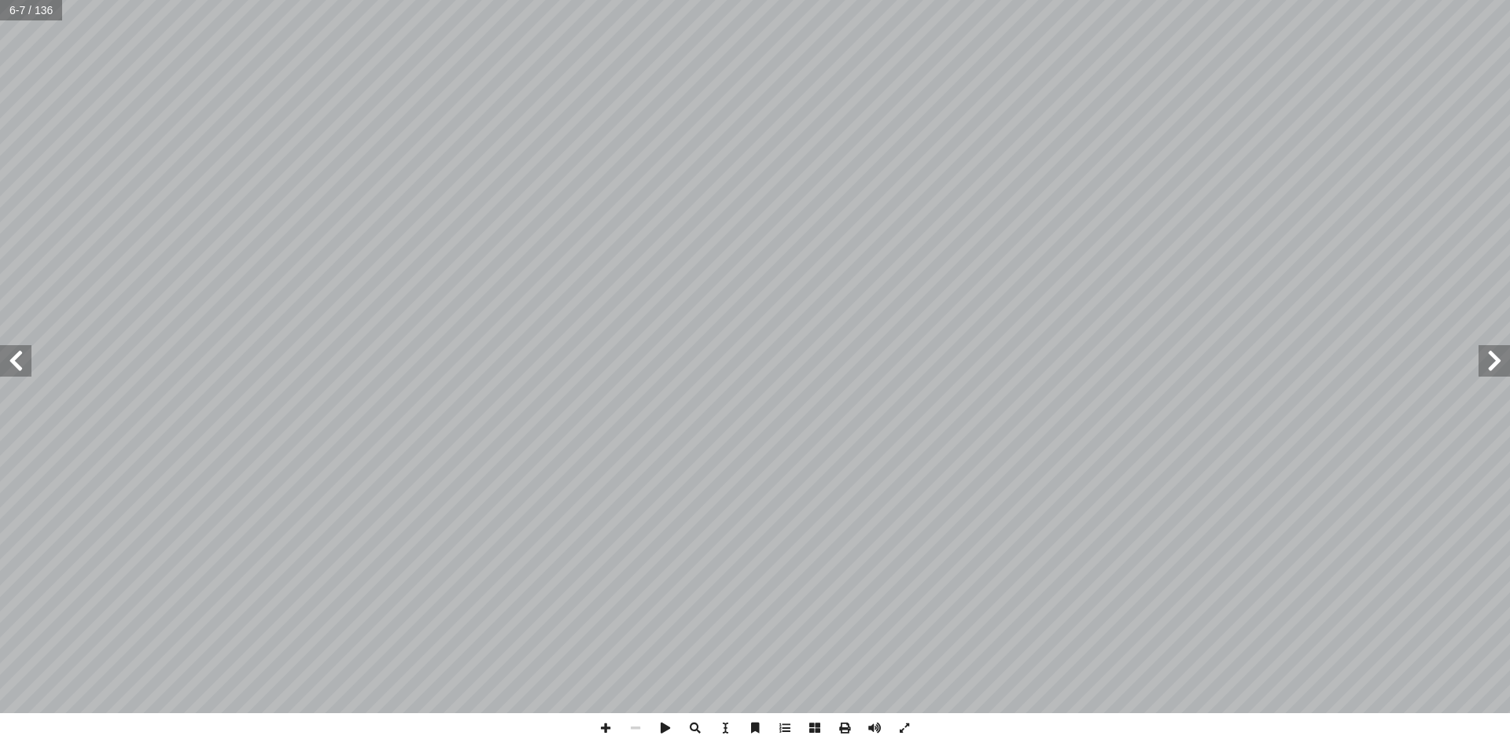
click at [9, 356] on span at bounding box center [15, 360] width 31 height 31
click at [839, 730] on span at bounding box center [845, 728] width 30 height 30
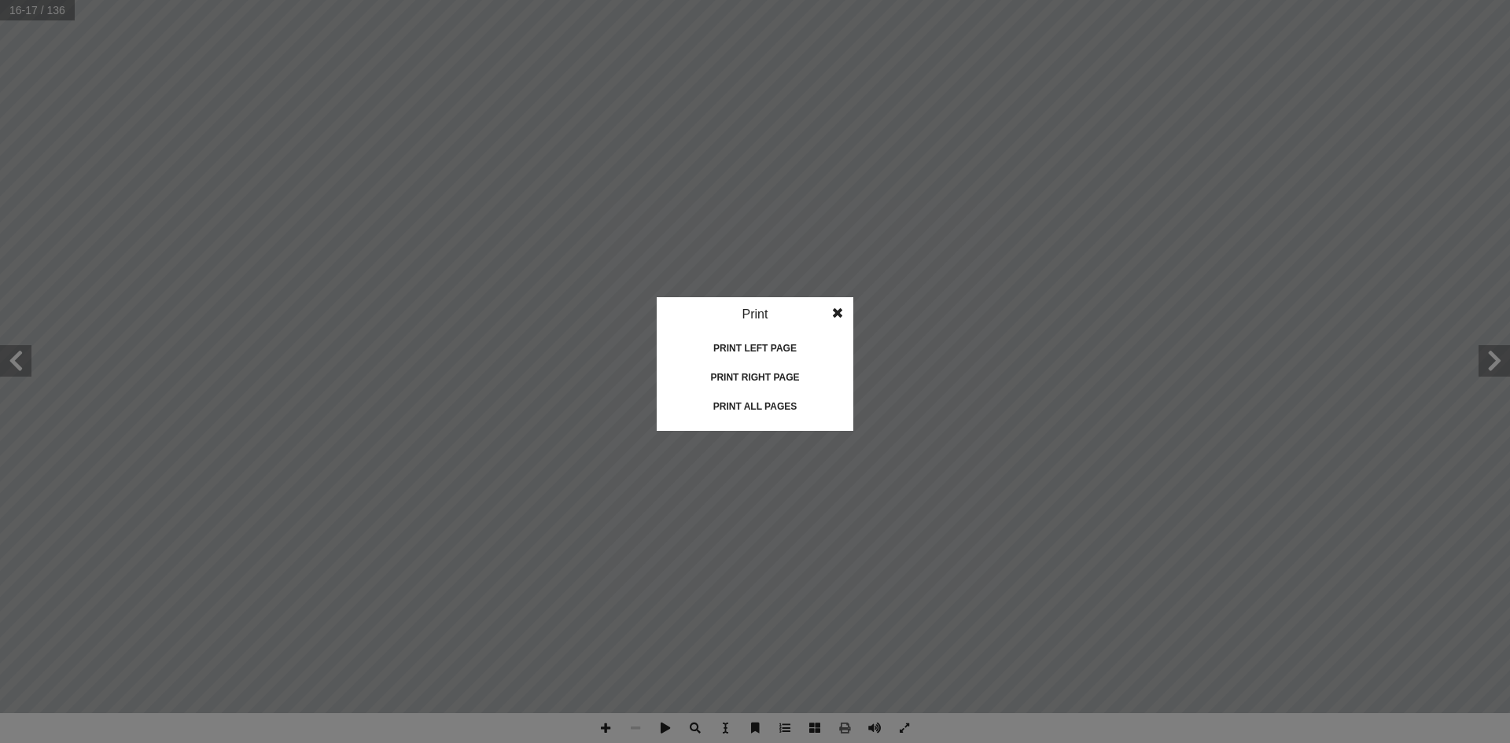
click at [761, 408] on div "Print all pages" at bounding box center [754, 406] width 157 height 25
